Goal: Contribute content: Add original content to the website for others to see

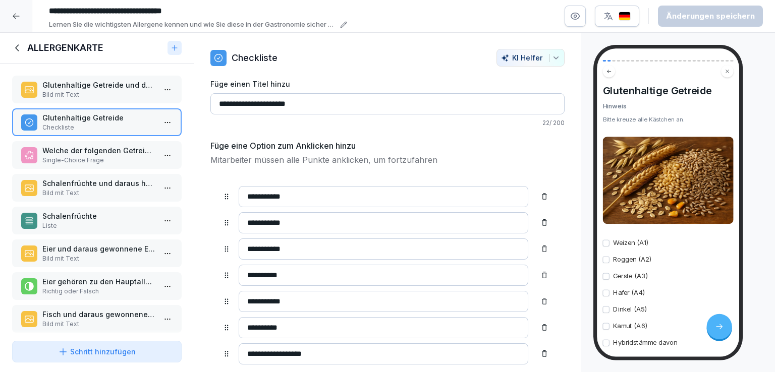
click at [90, 158] on p "Single-Choice Frage" at bounding box center [98, 160] width 113 height 9
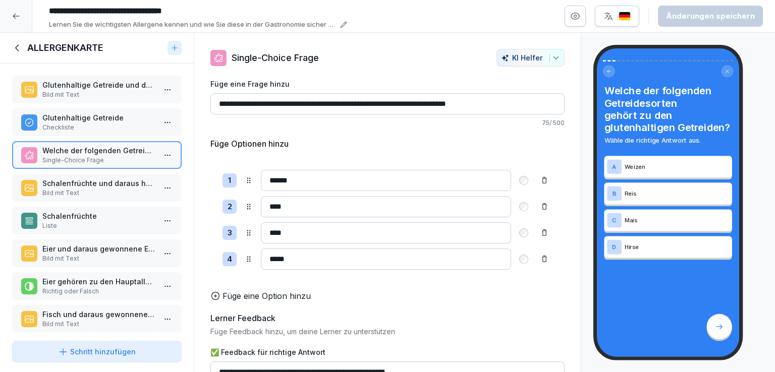
click at [111, 352] on div "Schritt hinzufügen" at bounding box center [97, 352] width 78 height 11
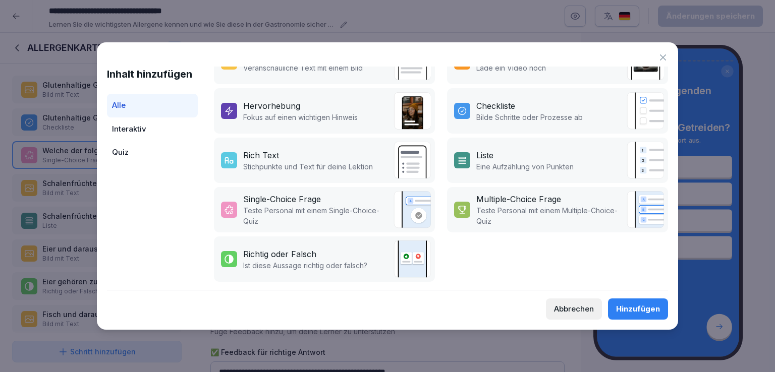
scroll to position [230, 0]
click at [341, 251] on div "Richtig oder Falsch" at bounding box center [305, 254] width 124 height 12
click at [649, 308] on div "Hinzufügen" at bounding box center [638, 309] width 44 height 11
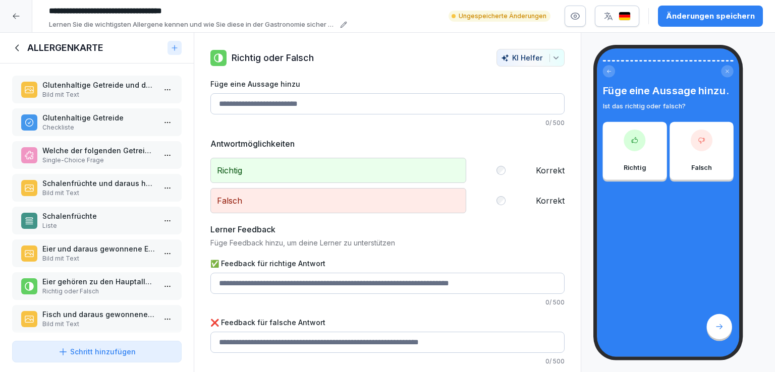
click at [284, 103] on input "Füge eine Aussage hinzu" at bounding box center [387, 103] width 354 height 21
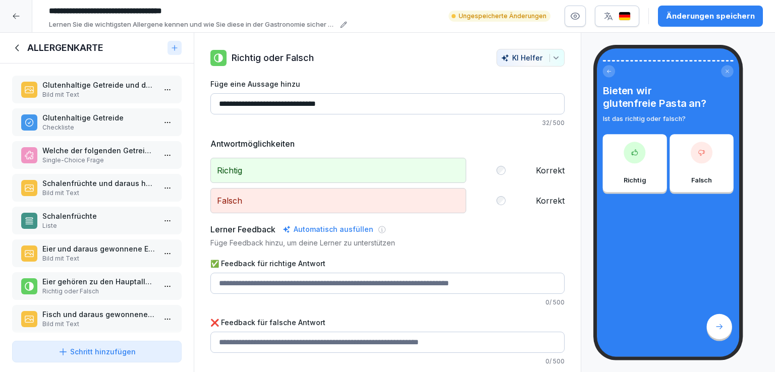
type input "**********"
click at [306, 283] on input "✅ Feedback für richtige Antwort" at bounding box center [387, 283] width 354 height 21
type input "**********"
click at [255, 342] on input "✅ Feedback für richtige Antwort" at bounding box center [387, 342] width 354 height 21
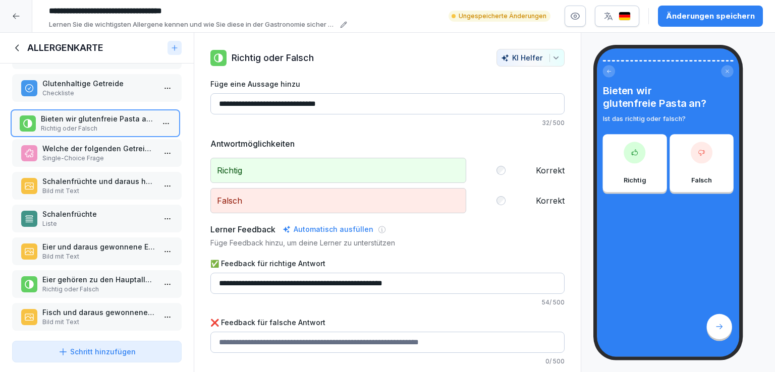
scroll to position [9, 0]
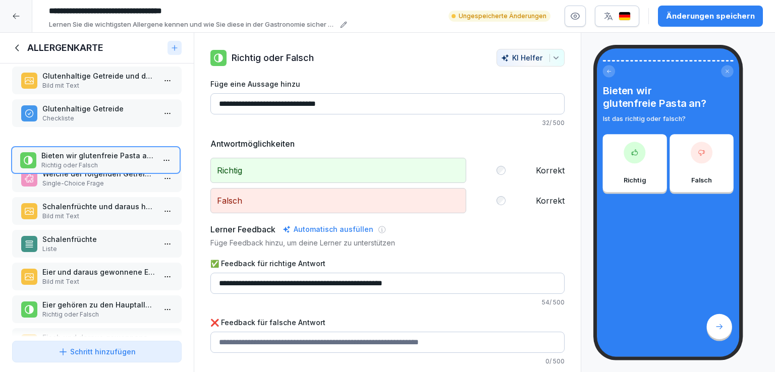
drag, startPoint x: 100, startPoint y: 302, endPoint x: 99, endPoint y: 147, distance: 154.8
click at [99, 150] on p "Bieten wir glutenfreie Pasta an?" at bounding box center [97, 155] width 113 height 11
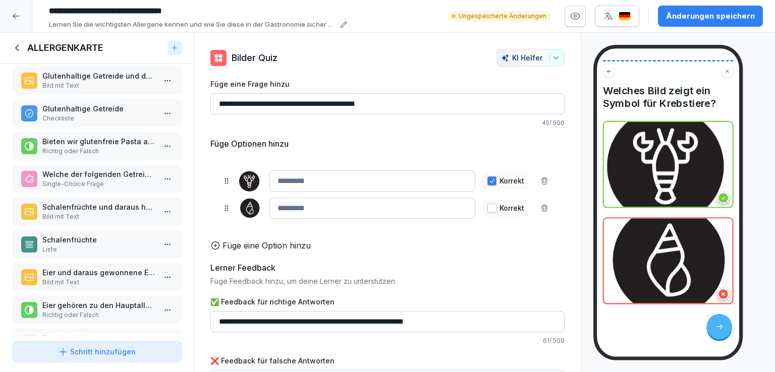
click at [108, 77] on p "Glutenhaltige Getreide und daraus hergestellte Erzeugnisse" at bounding box center [98, 76] width 113 height 11
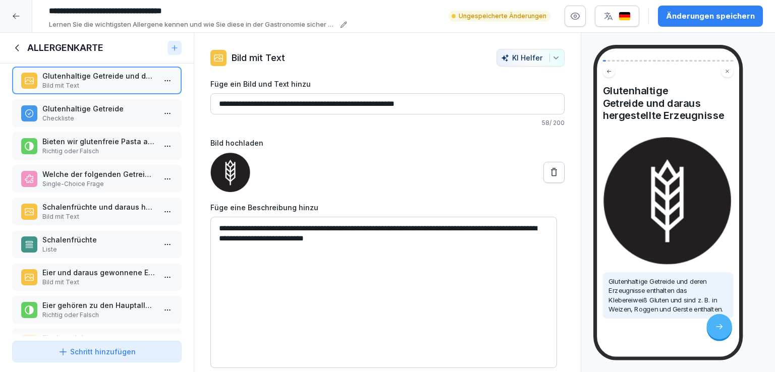
click at [105, 104] on p "Glutenhaltige Getreide" at bounding box center [98, 108] width 113 height 11
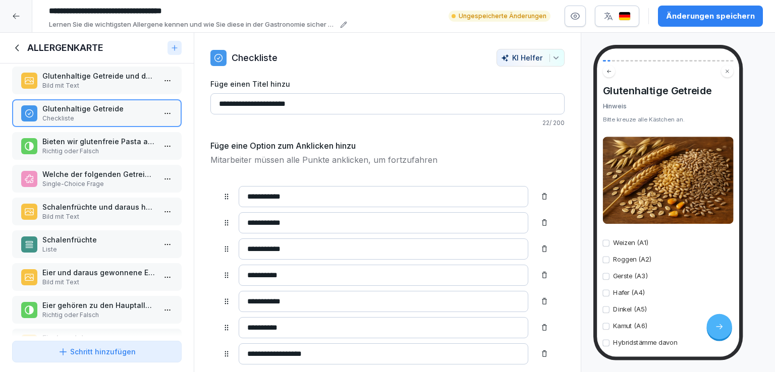
click at [99, 147] on p "Richtig oder Falsch" at bounding box center [98, 151] width 113 height 9
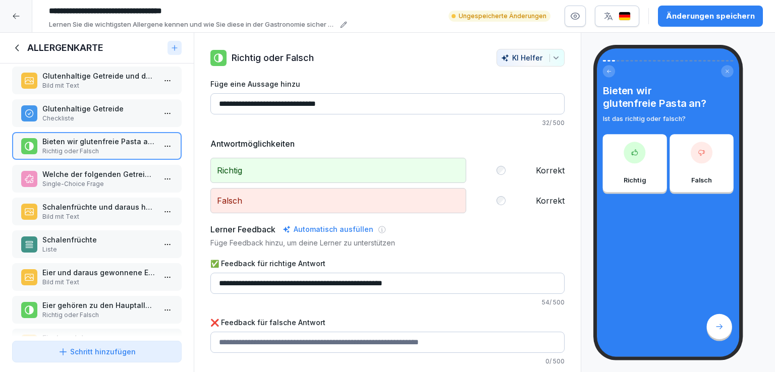
click at [99, 170] on p "Welche der folgenden Getreidesorten gehört zu den glutenhaltigen Getreiden?" at bounding box center [98, 174] width 113 height 11
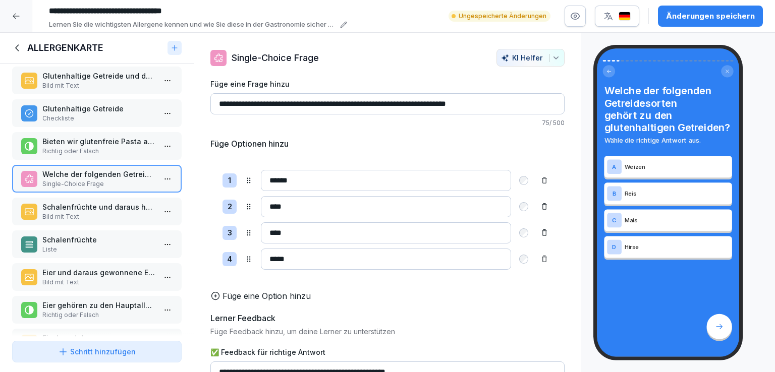
click at [103, 207] on p "Schalenfrüchte und daraus hergestellte Erzeugnisse" at bounding box center [98, 207] width 113 height 11
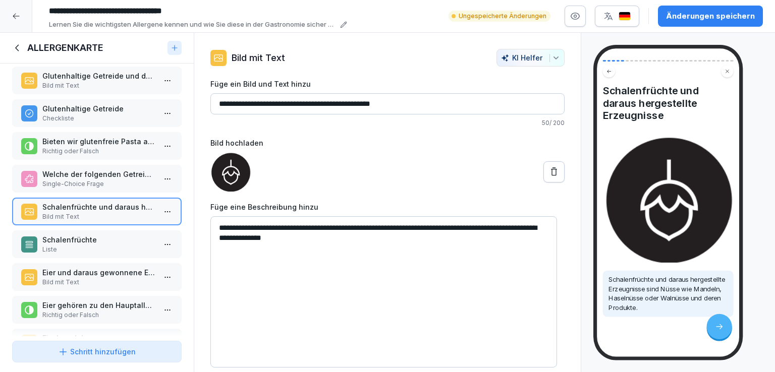
click at [99, 246] on p "Liste" at bounding box center [98, 249] width 113 height 9
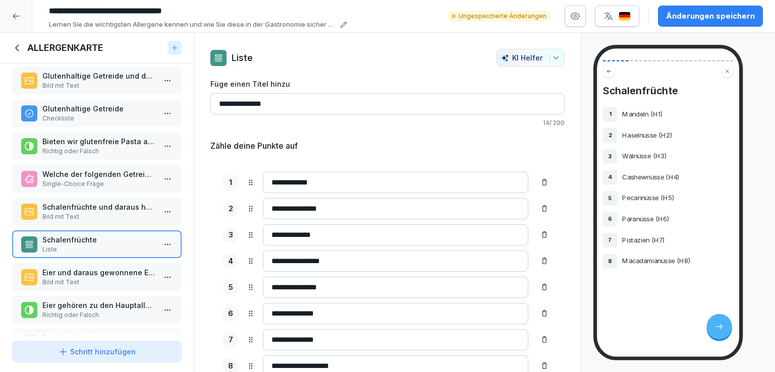
click at [122, 352] on div "Schritt hinzufügen" at bounding box center [97, 352] width 78 height 11
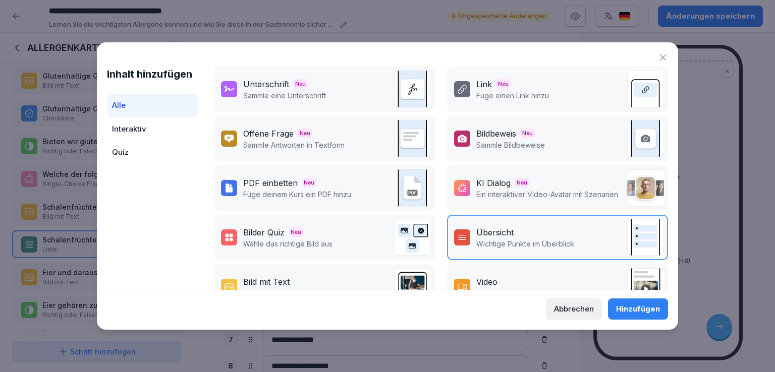
click at [321, 230] on div "Bilder Quiz Neu" at bounding box center [287, 232] width 89 height 12
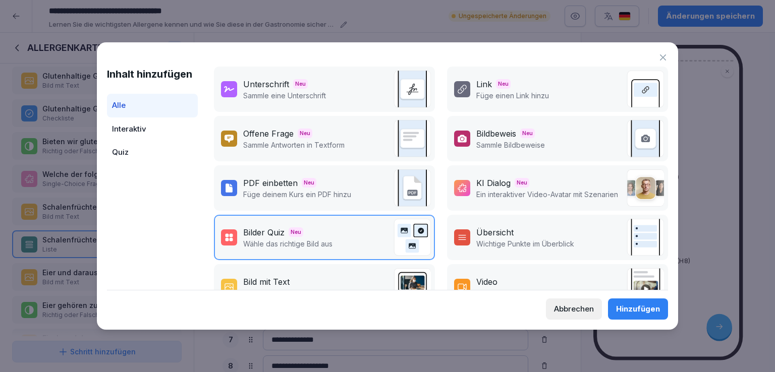
click at [647, 311] on div "Hinzufügen" at bounding box center [638, 309] width 44 height 11
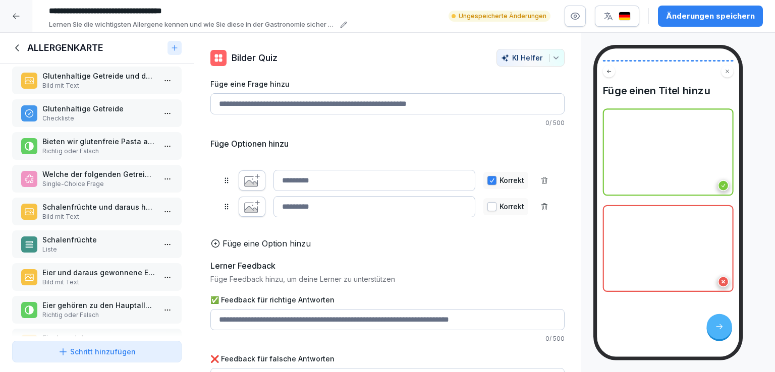
click at [218, 249] on icon at bounding box center [215, 244] width 10 height 10
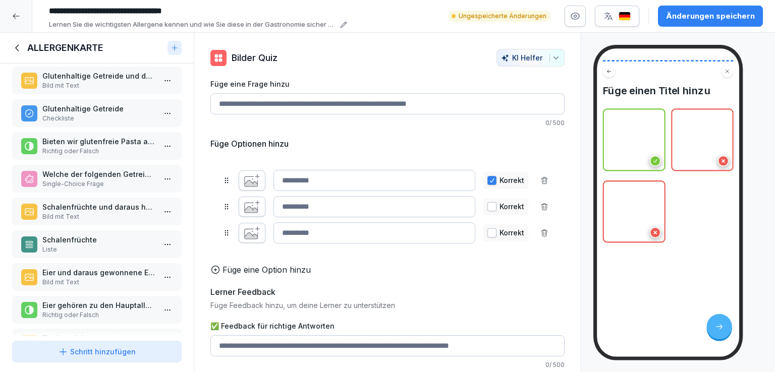
click at [223, 276] on p "Füge eine Option hinzu" at bounding box center [266, 270] width 88 height 12
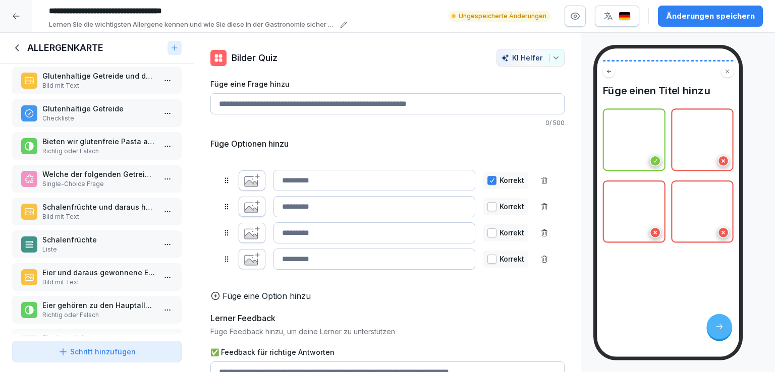
click at [335, 102] on input "Füge eine Frage hinzu" at bounding box center [387, 103] width 354 height 21
type input "*"
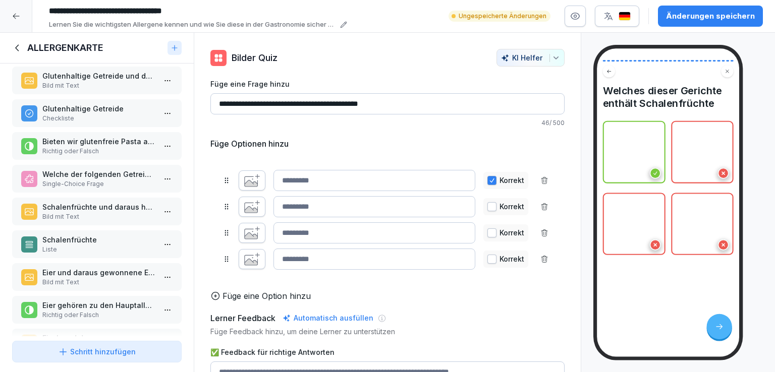
type input "**********"
click at [246, 178] on icon "button" at bounding box center [252, 180] width 16 height 13
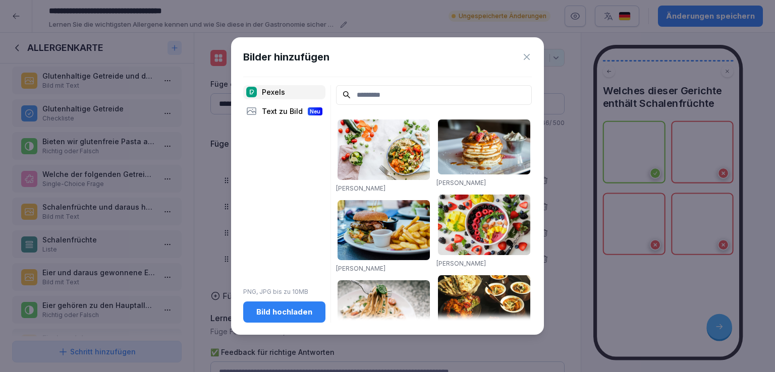
click at [279, 309] on div "Bild hochladen" at bounding box center [284, 312] width 66 height 11
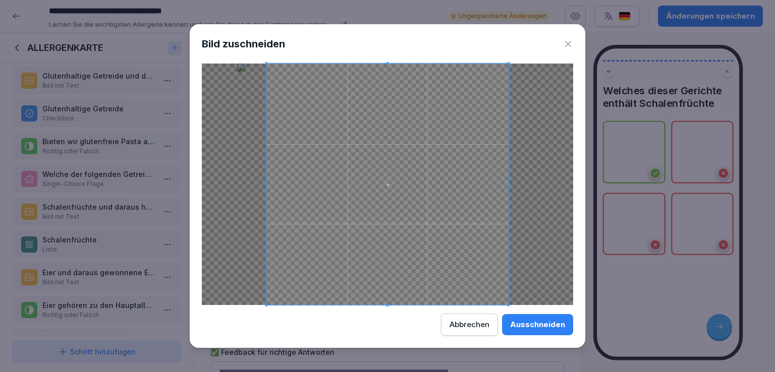
click at [550, 326] on div "Ausschneiden" at bounding box center [537, 324] width 55 height 11
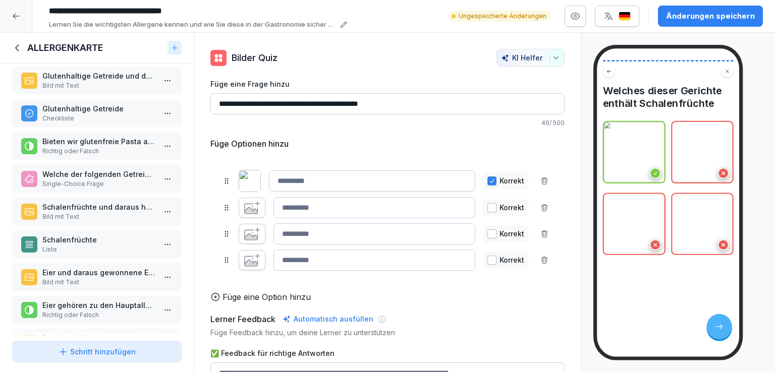
click at [303, 178] on input at bounding box center [372, 180] width 206 height 21
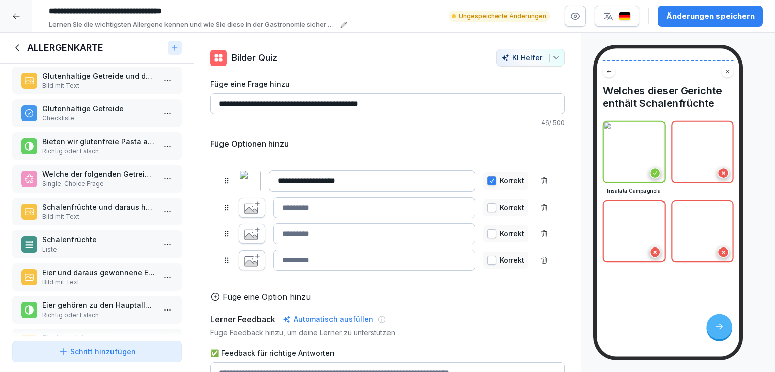
type input "**********"
click at [311, 215] on input at bounding box center [374, 207] width 202 height 21
drag, startPoint x: 224, startPoint y: 180, endPoint x: 226, endPoint y: 211, distance: 31.3
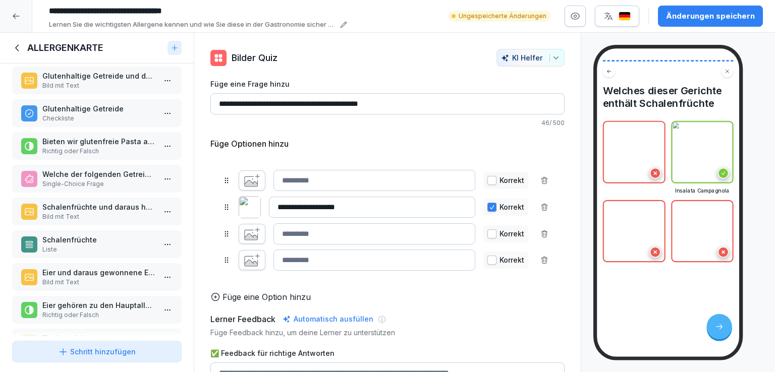
click at [250, 180] on icon "button" at bounding box center [251, 183] width 13 height 7
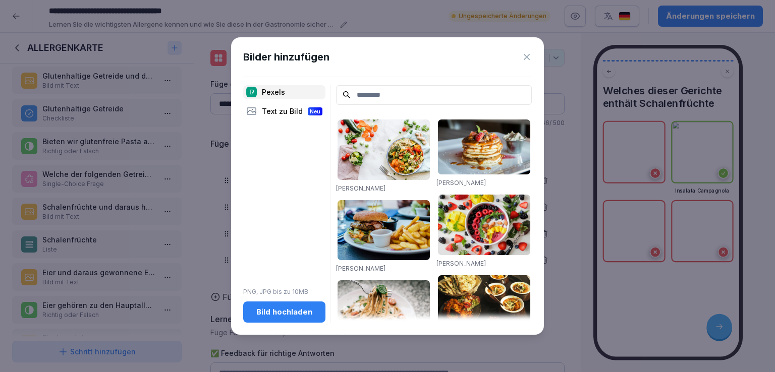
click at [289, 313] on div "Bild hochladen" at bounding box center [284, 312] width 66 height 11
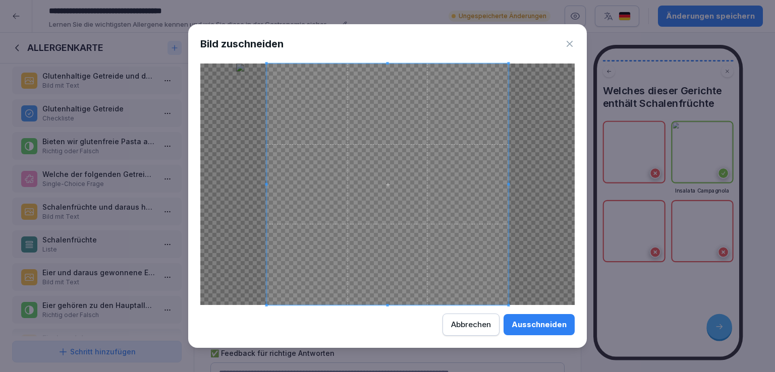
click at [541, 329] on div "Ausschneiden" at bounding box center [538, 324] width 55 height 11
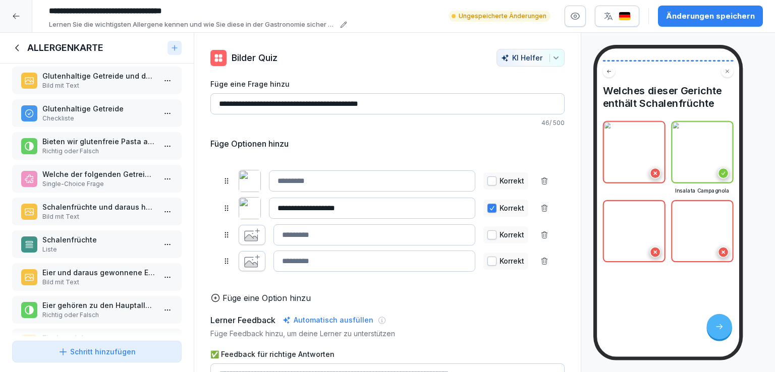
click at [321, 176] on input at bounding box center [372, 180] width 206 height 21
type input "**********"
click at [315, 235] on input at bounding box center [374, 234] width 202 height 21
